Goal: Use online tool/utility: Utilize a website feature to perform a specific function

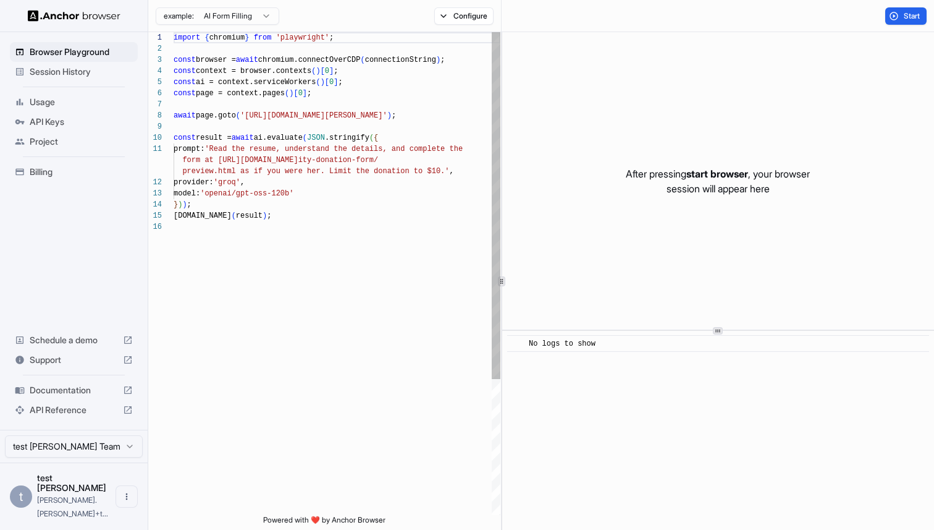
scroll to position [78, 0]
drag, startPoint x: 423, startPoint y: 117, endPoint x: 288, endPoint y: 115, distance: 134.7
click at [288, 115] on div "import { chromium } from 'playwright' ; const browser = await chromium.connectO…" at bounding box center [337, 368] width 327 height 672
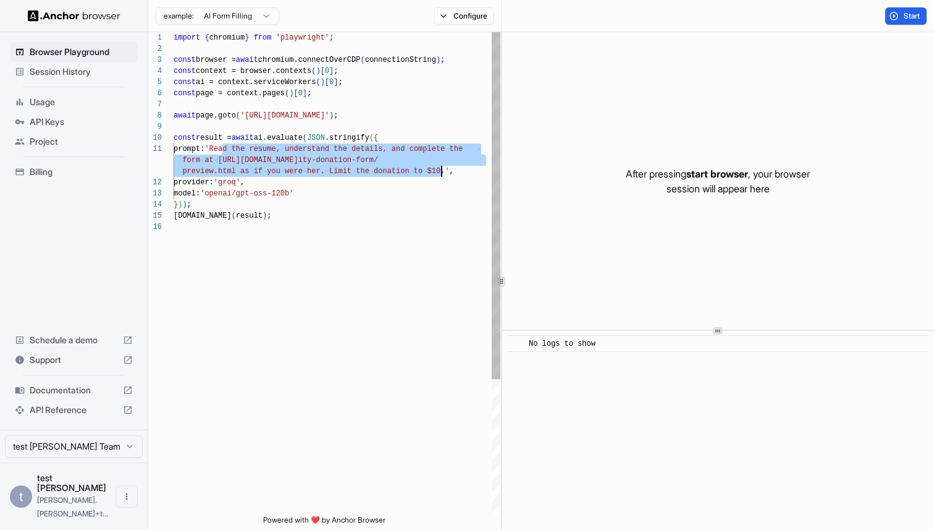
drag, startPoint x: 222, startPoint y: 151, endPoint x: 443, endPoint y: 176, distance: 222.0
click at [443, 176] on div "import { chromium } from 'playwright' ; const browser = await chromium.connectO…" at bounding box center [337, 368] width 327 height 672
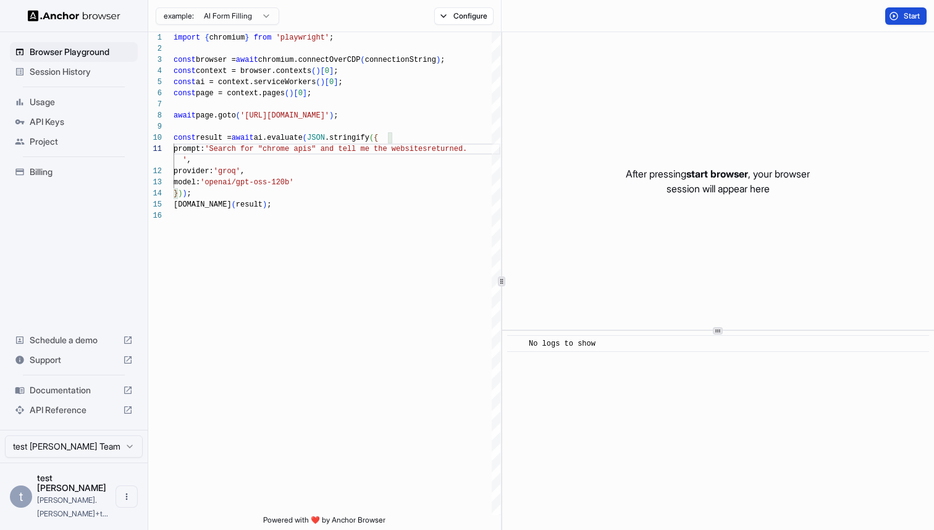
type textarea "**********"
click at [892, 11] on button "Start" at bounding box center [906, 15] width 41 height 17
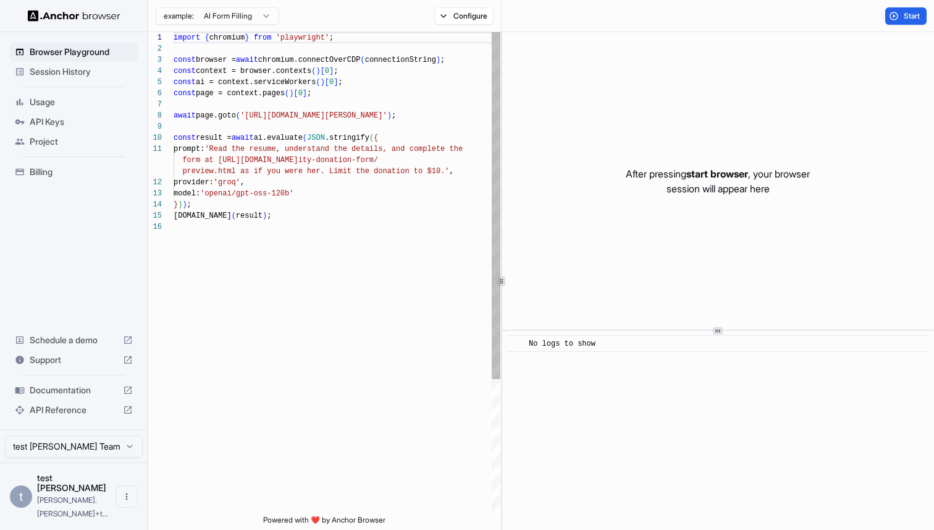
scroll to position [78, 0]
drag, startPoint x: 287, startPoint y: 117, endPoint x: 424, endPoint y: 115, distance: 136.6
click at [424, 115] on div "import { chromium } from 'playwright' ; const browser = await chromium.connectO…" at bounding box center [337, 368] width 327 height 672
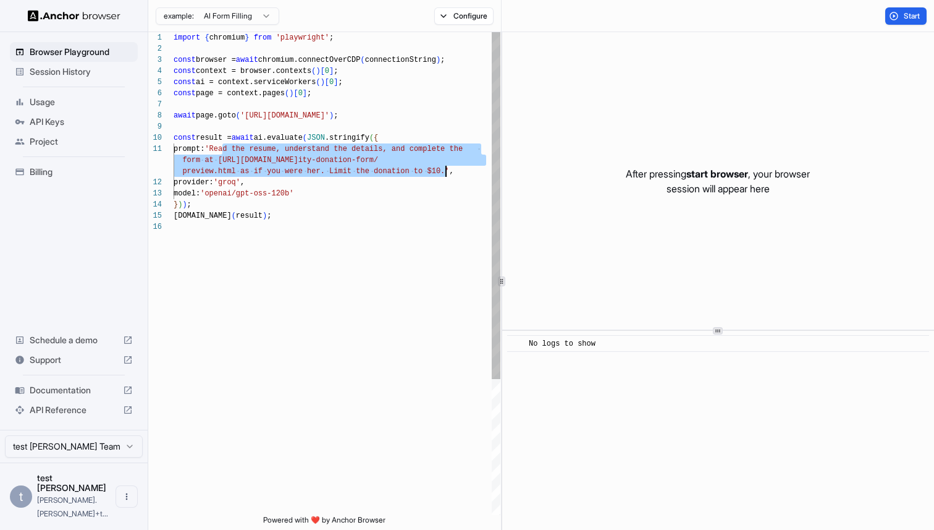
drag, startPoint x: 224, startPoint y: 150, endPoint x: 445, endPoint y: 171, distance: 222.3
click at [445, 171] on div "import { chromium } from 'playwright' ; const browser = await chromium.connectO…" at bounding box center [337, 368] width 327 height 672
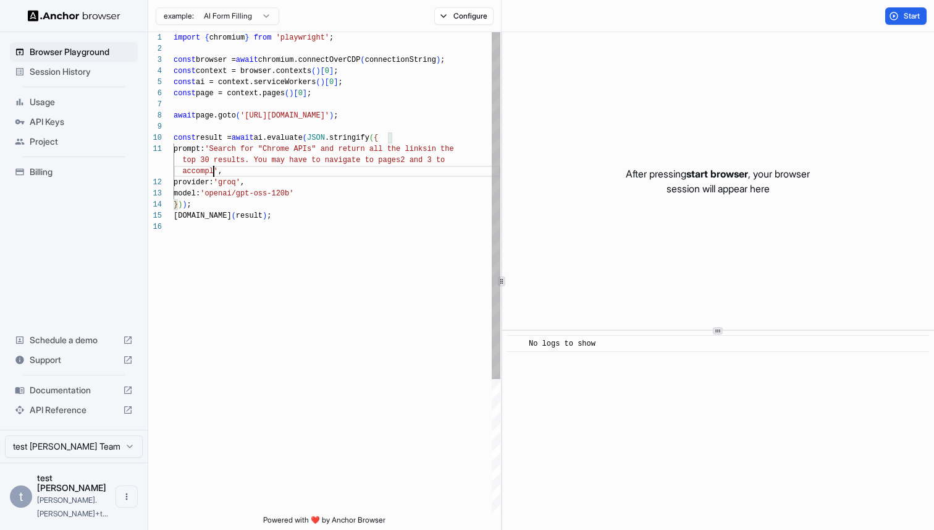
scroll to position [22, 0]
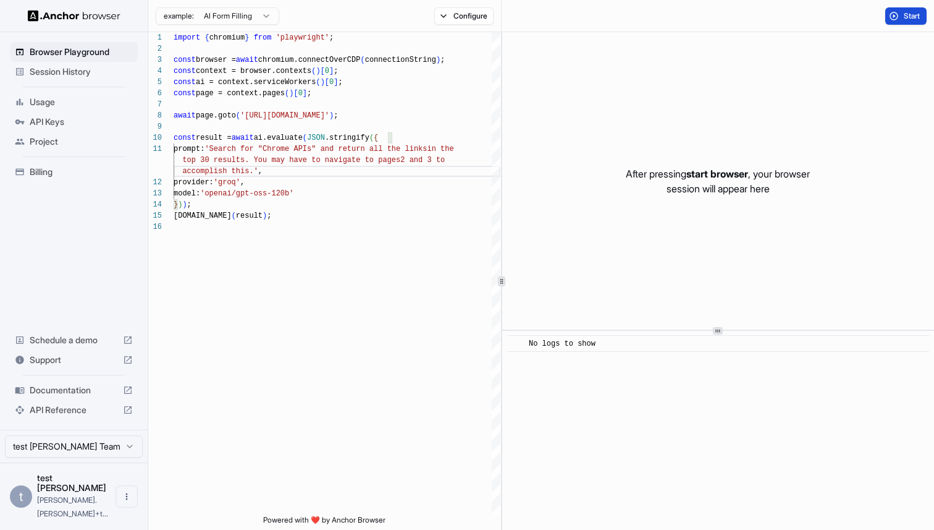
type textarea "**********"
click at [918, 21] on button "Start" at bounding box center [906, 15] width 41 height 17
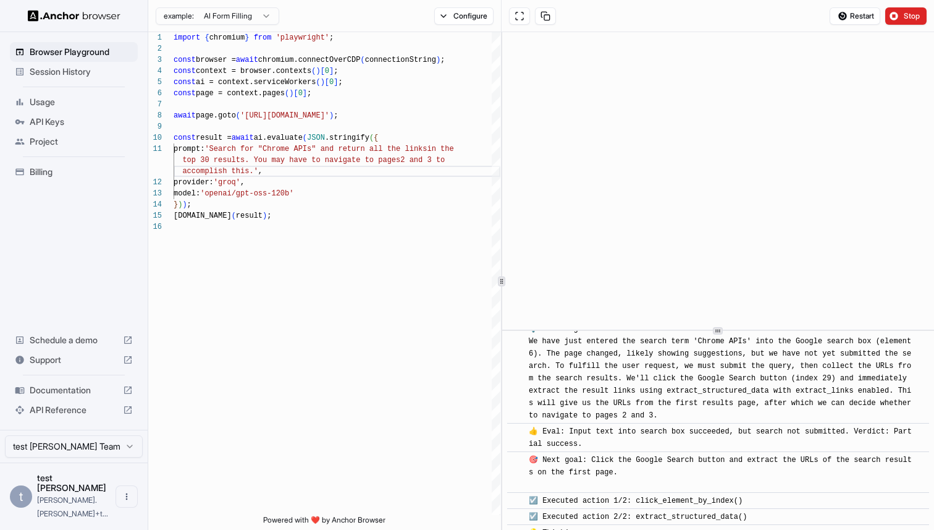
scroll to position [25966, 0]
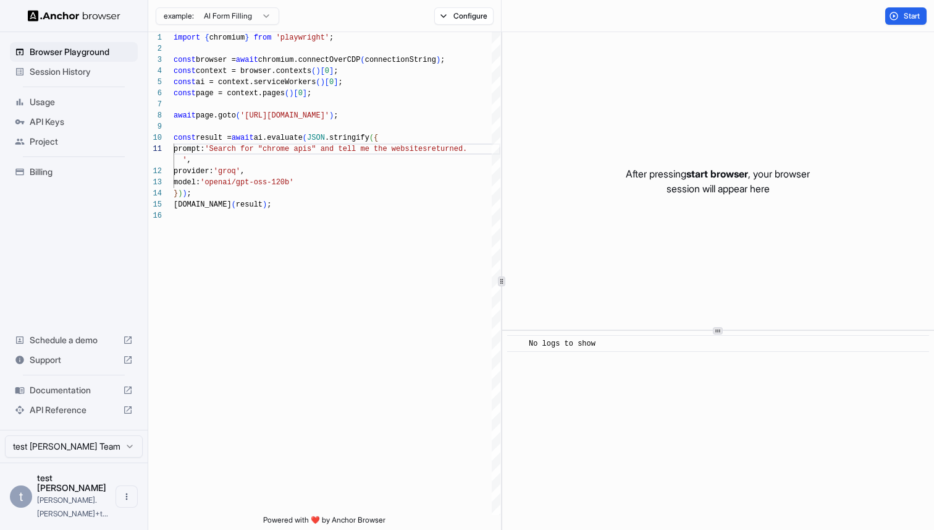
click at [88, 74] on span "Session History" at bounding box center [81, 72] width 103 height 12
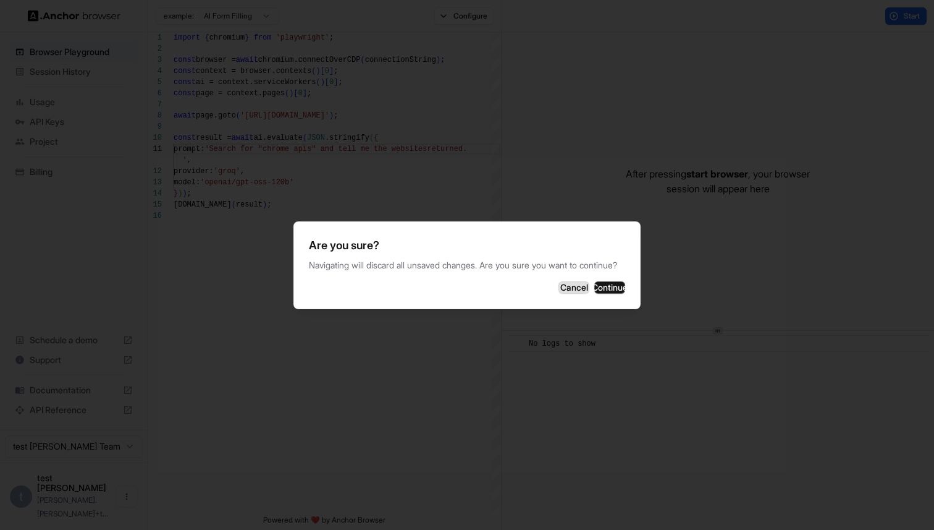
click at [559, 294] on button "Cancel" at bounding box center [574, 287] width 31 height 12
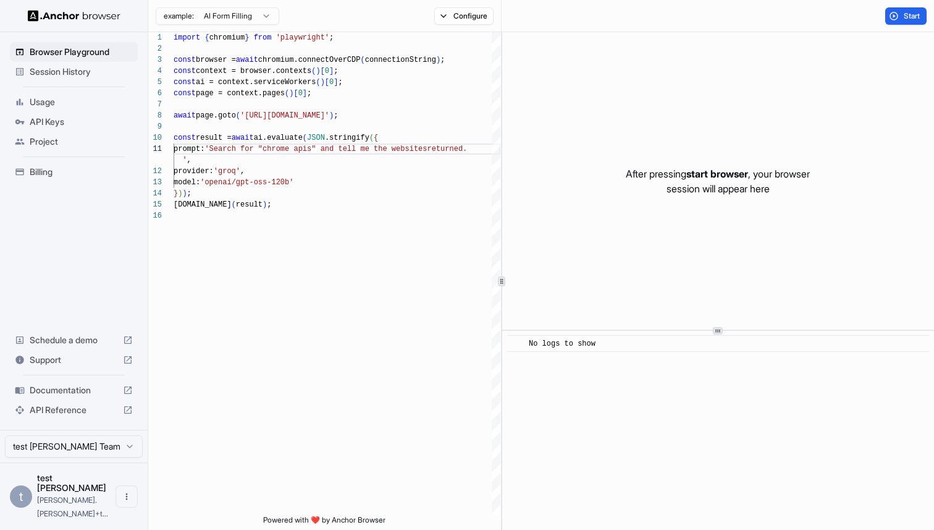
click at [122, 72] on span "Session History" at bounding box center [81, 72] width 103 height 12
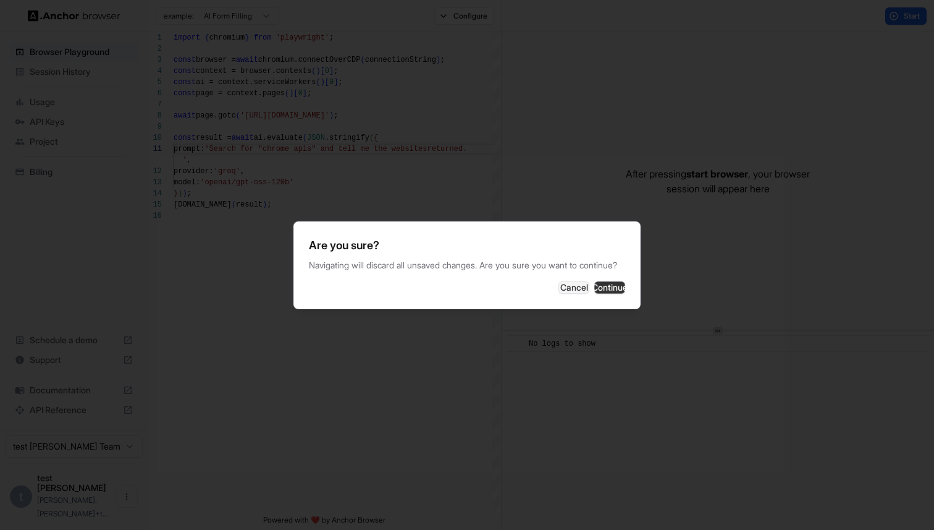
click at [600, 294] on button "Continue" at bounding box center [610, 287] width 31 height 12
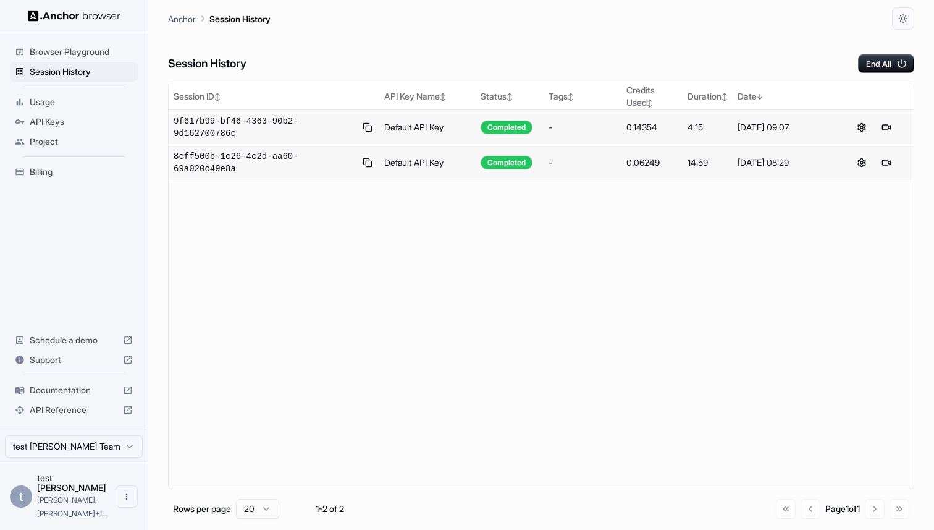
click at [258, 112] on td "9f617b99-bf46-4363-90b2-9d162700786c" at bounding box center [274, 127] width 211 height 35
click at [258, 117] on span "9f617b99-bf46-4363-90b2-9d162700786c" at bounding box center [265, 127] width 182 height 25
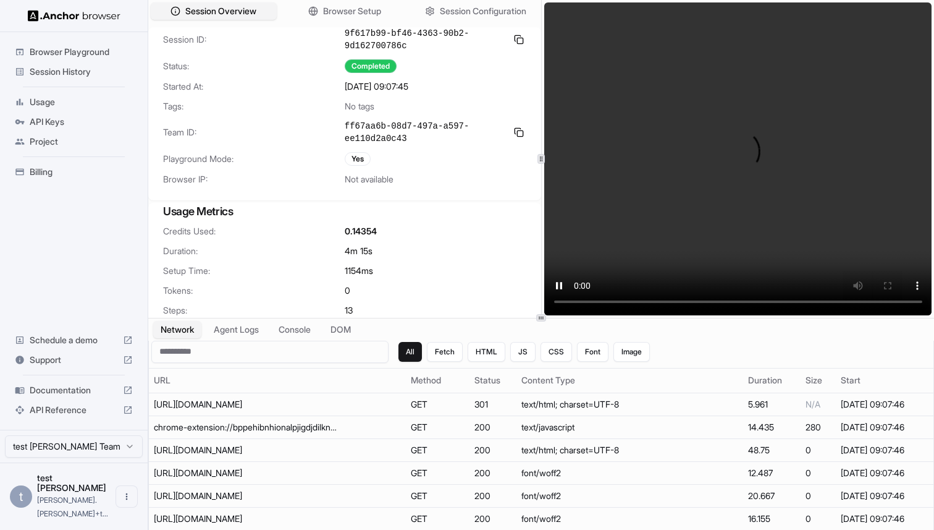
scroll to position [31, 0]
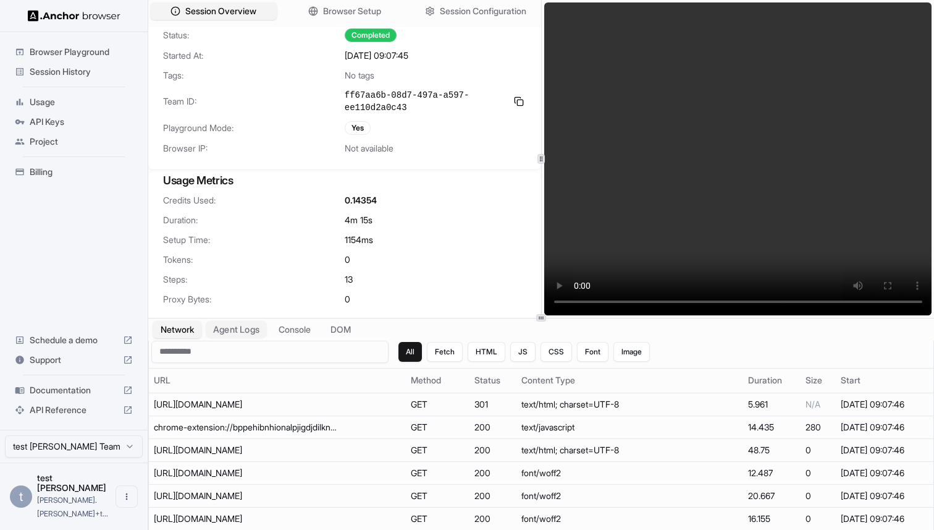
click at [255, 332] on button "Agent Logs" at bounding box center [237, 329] width 62 height 18
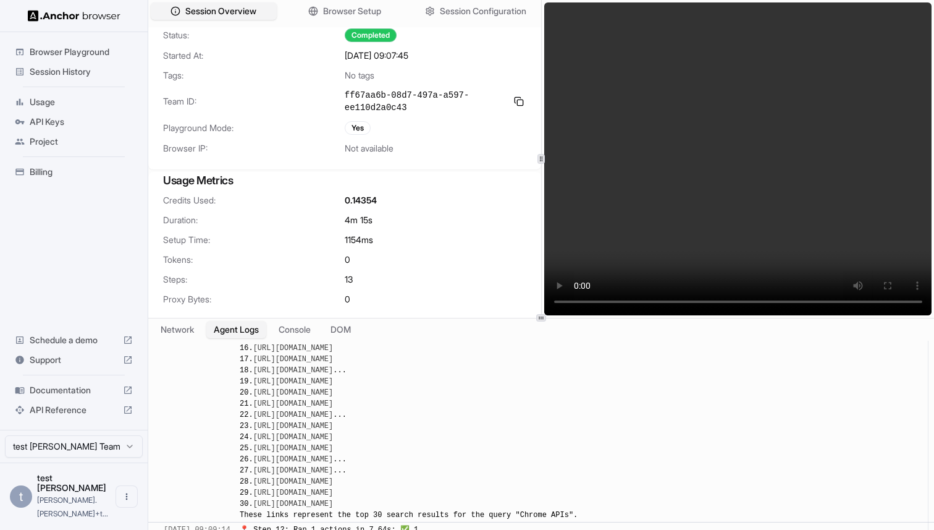
scroll to position [14295, 0]
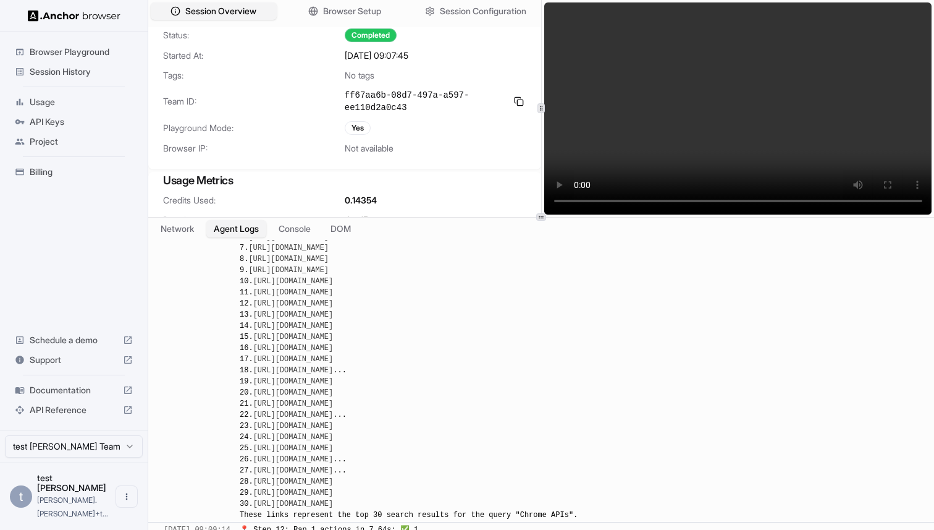
click at [540, 214] on icon at bounding box center [541, 217] width 6 height 6
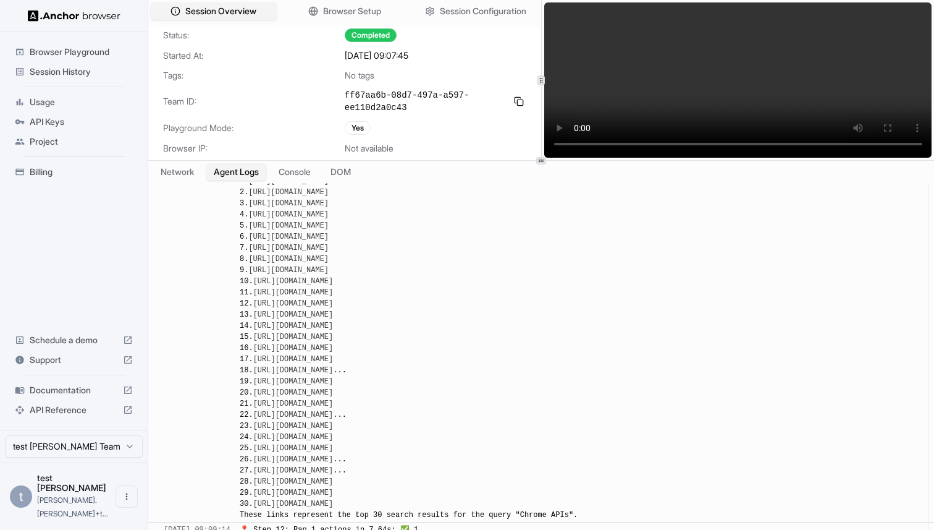
scroll to position [14084, 0]
